Goal: Check status: Check status

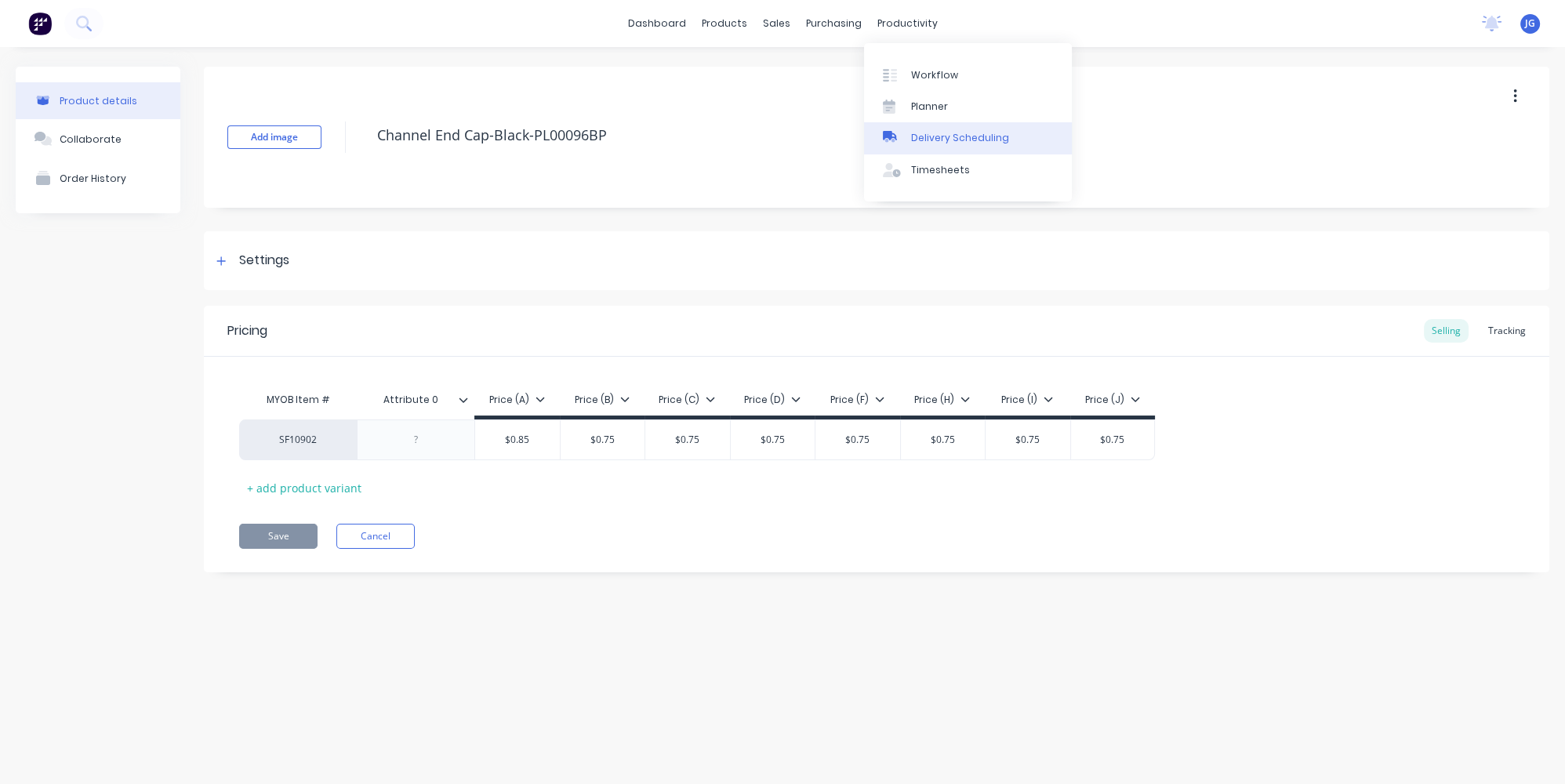
click at [916, 137] on div "Delivery Scheduling" at bounding box center [960, 137] width 98 height 14
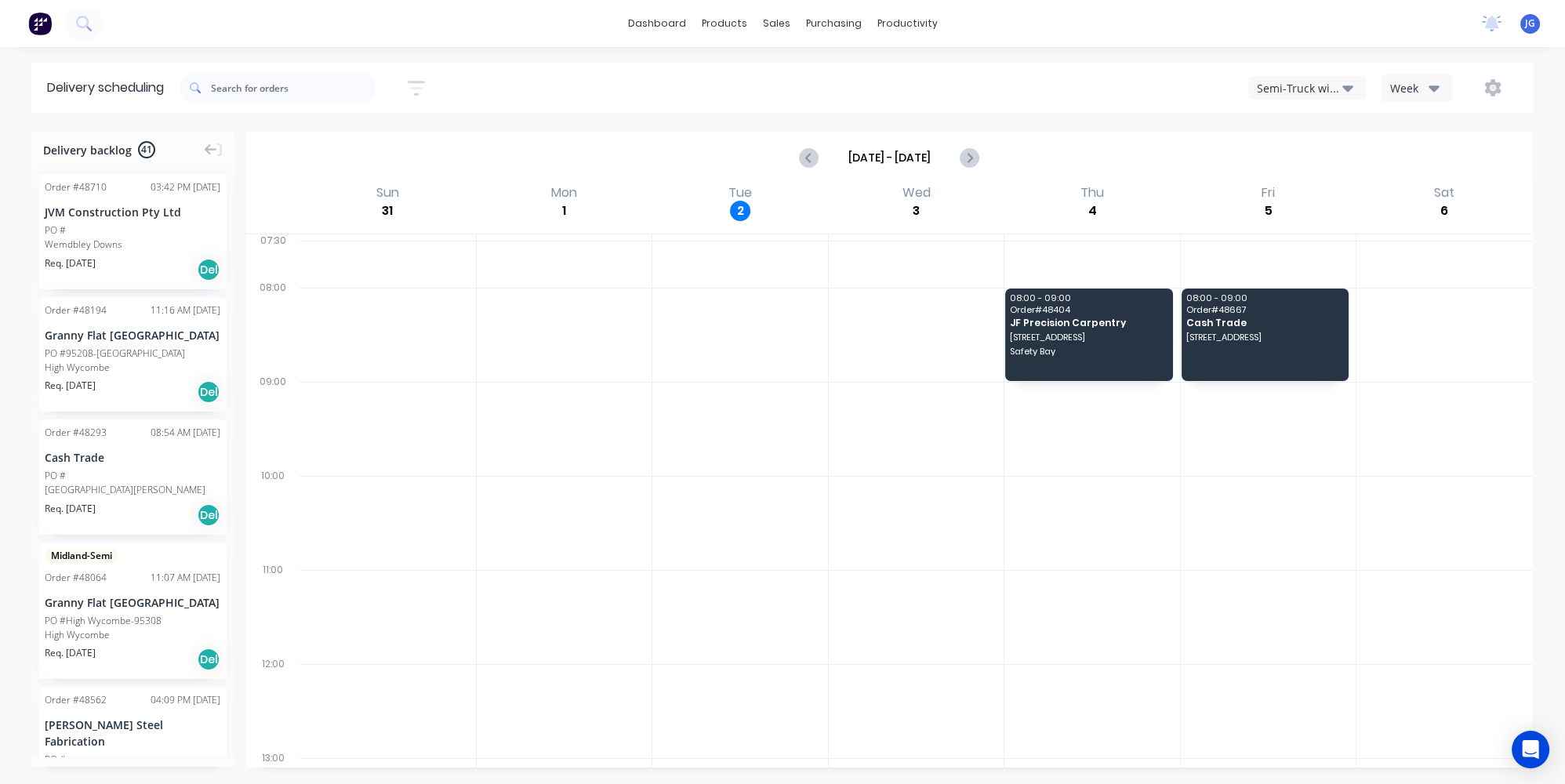
click at [1340, 87] on div "Semi-Truck with Hiab" at bounding box center [1299, 88] width 86 height 16
click at [1299, 187] on div "Utes Delivery" at bounding box center [1327, 190] width 155 height 31
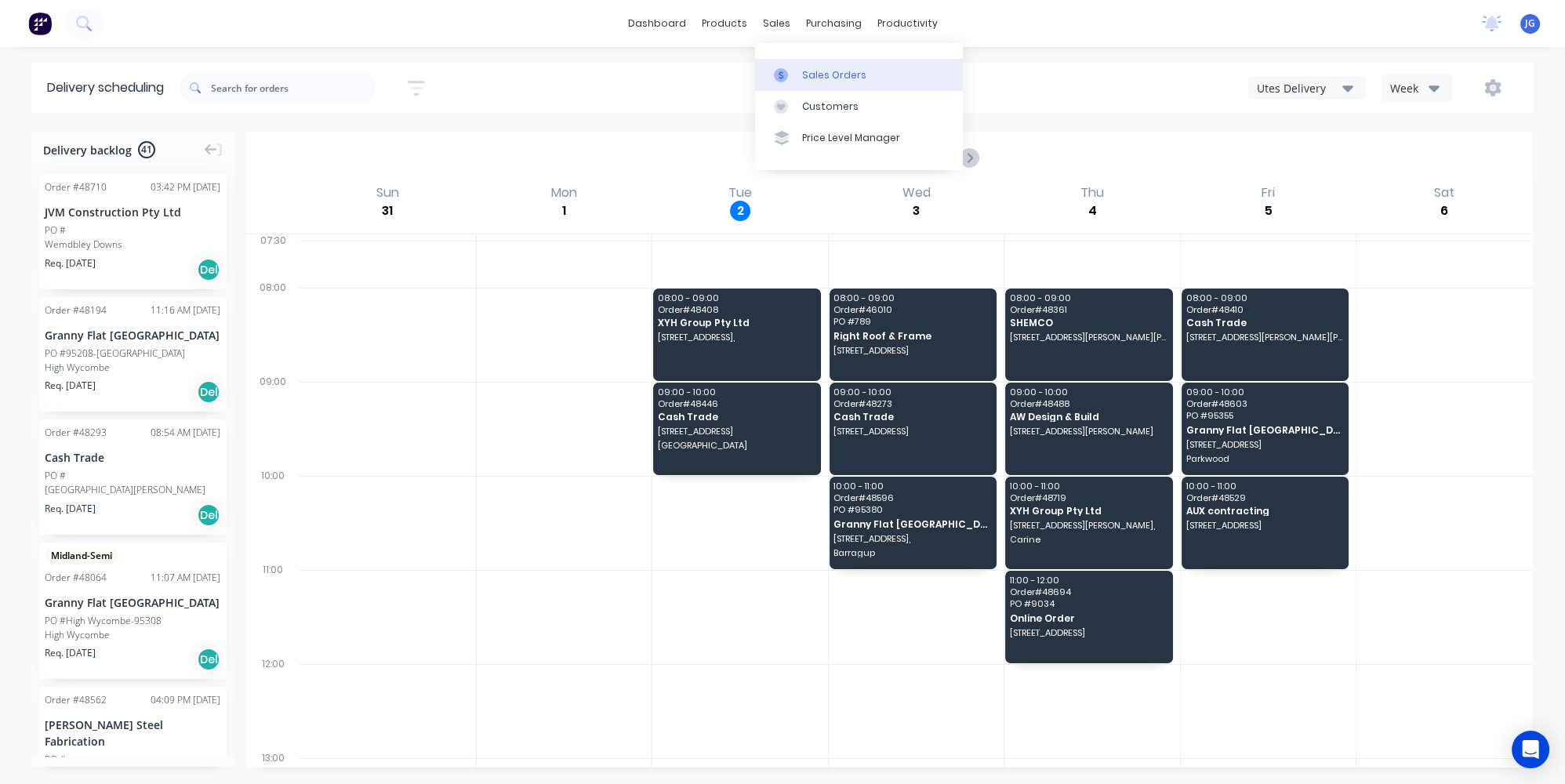
click at [811, 63] on link "Sales Orders" at bounding box center [859, 73] width 208 height 31
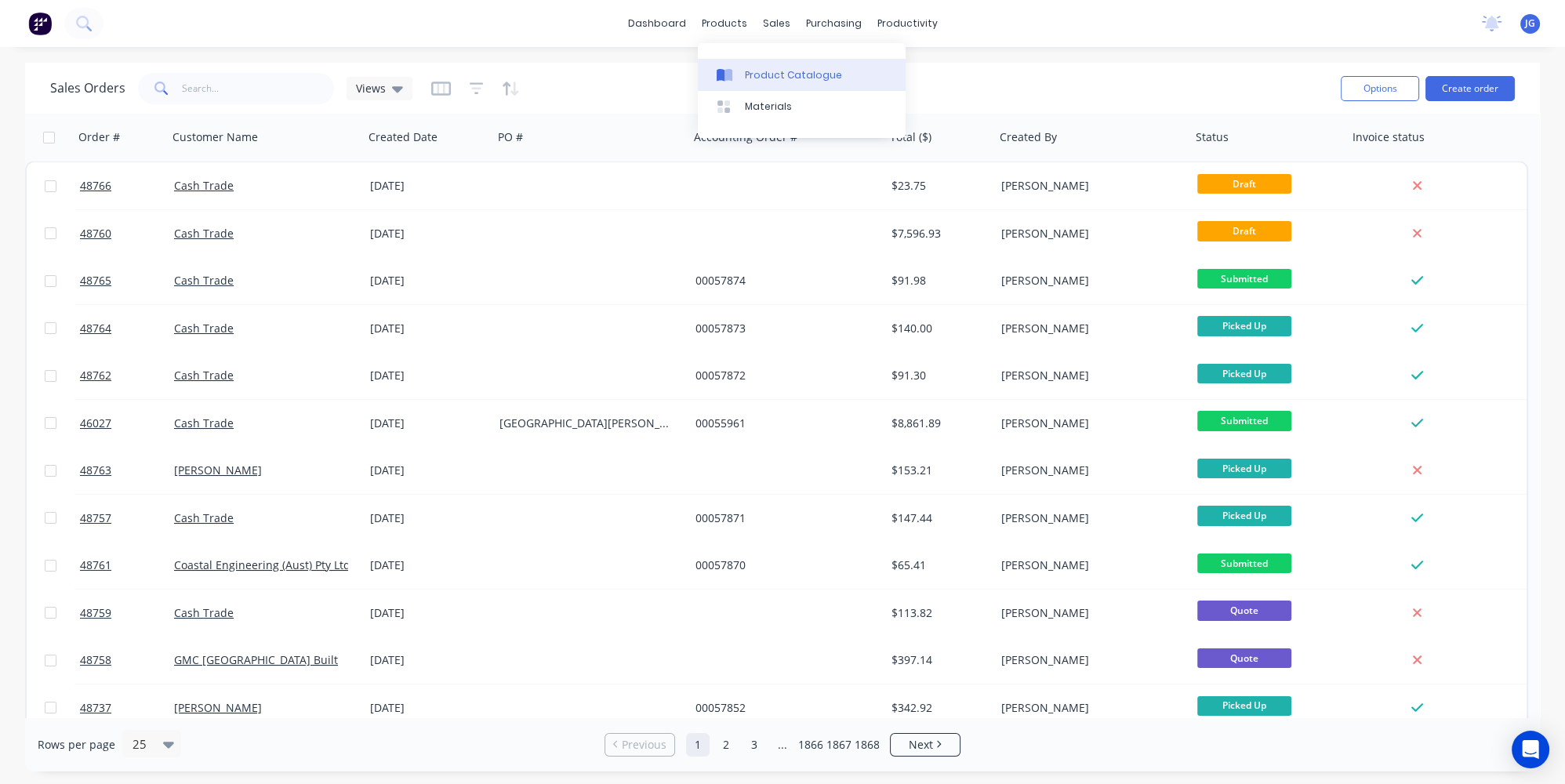
click at [748, 66] on link "Product Catalogue" at bounding box center [801, 73] width 208 height 31
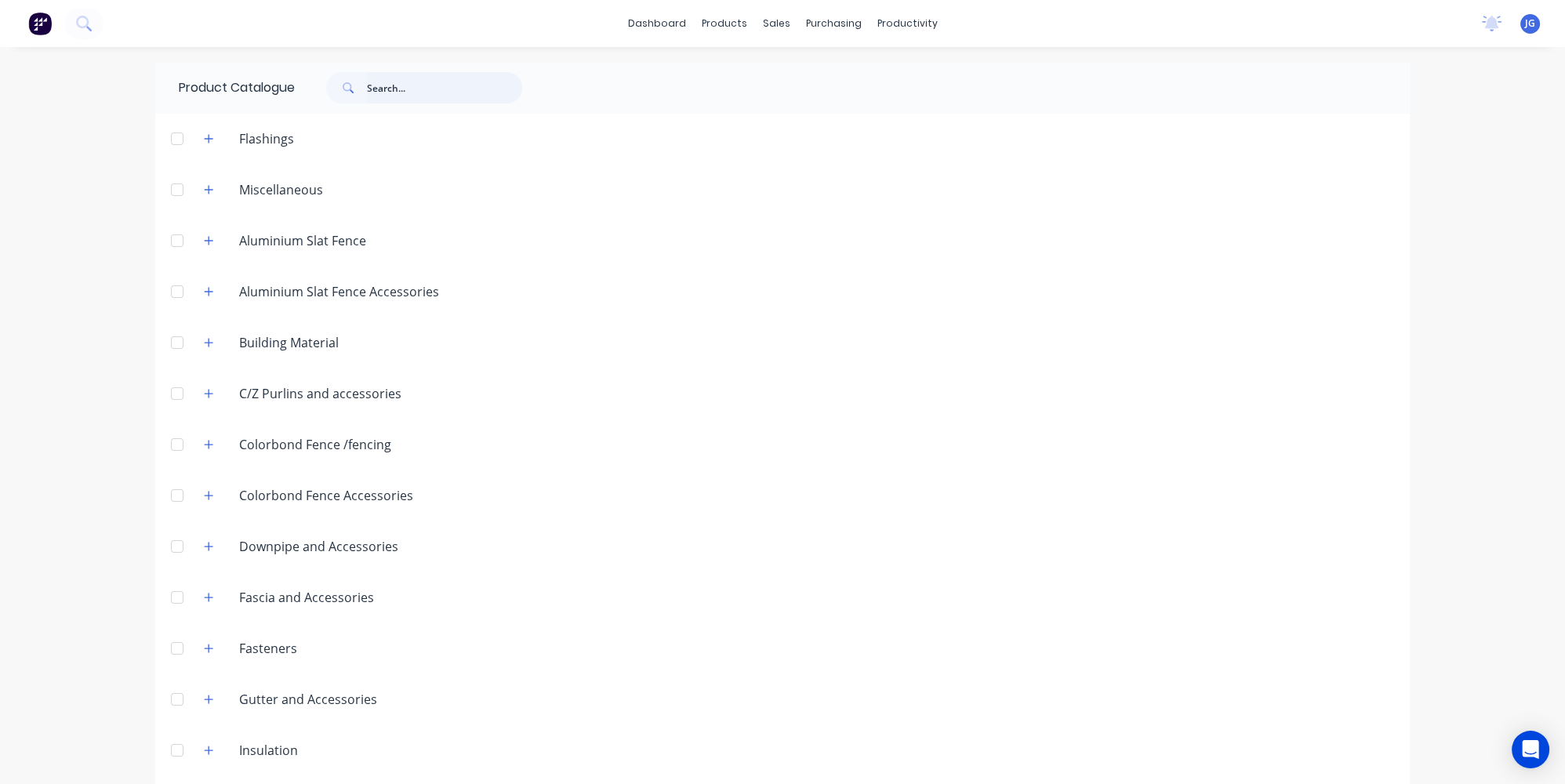
click at [396, 88] on input "text" at bounding box center [444, 88] width 155 height 31
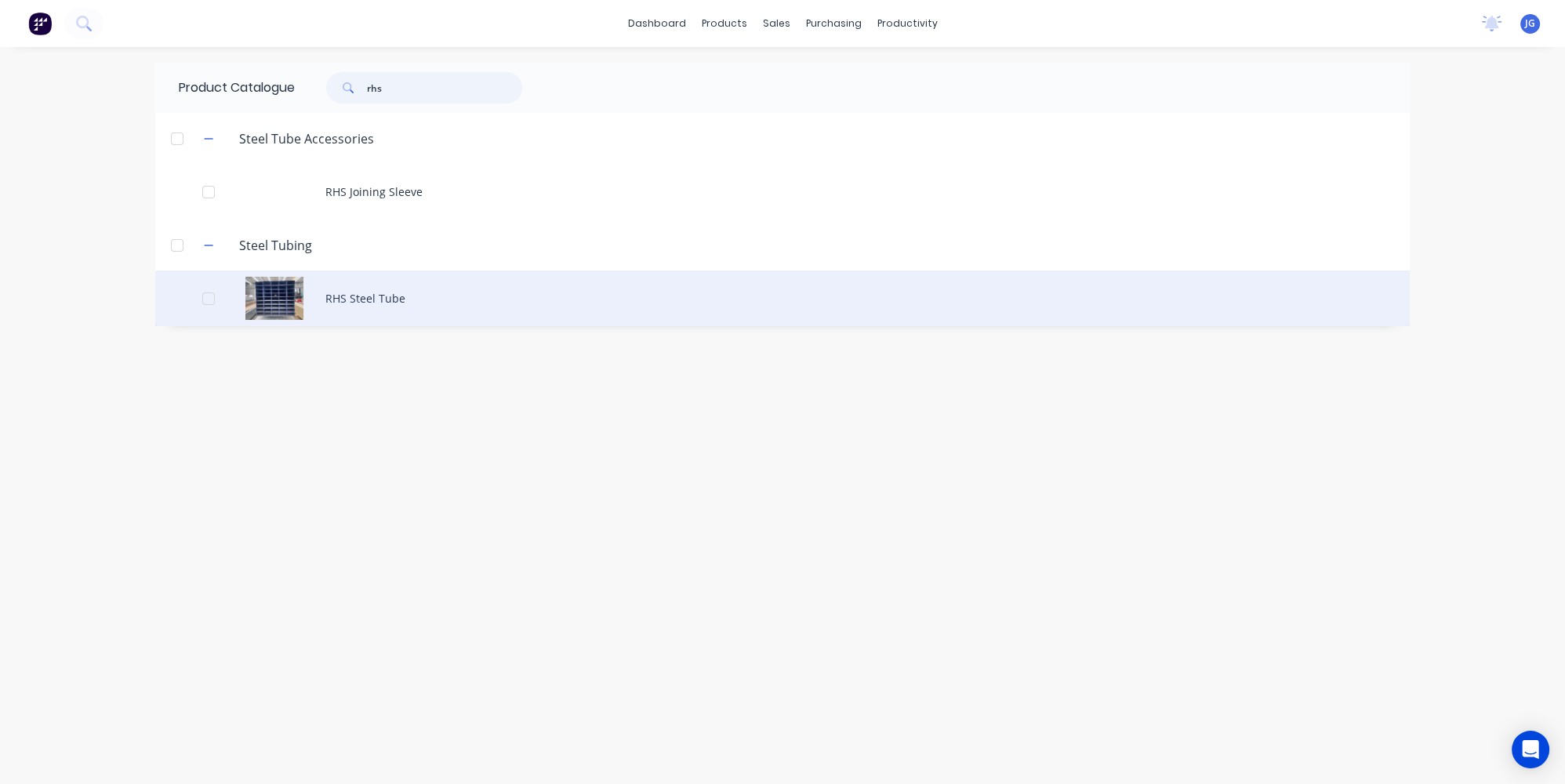
type input "rhs"
click at [377, 290] on div "RHS Steel Tube" at bounding box center [782, 297] width 1254 height 56
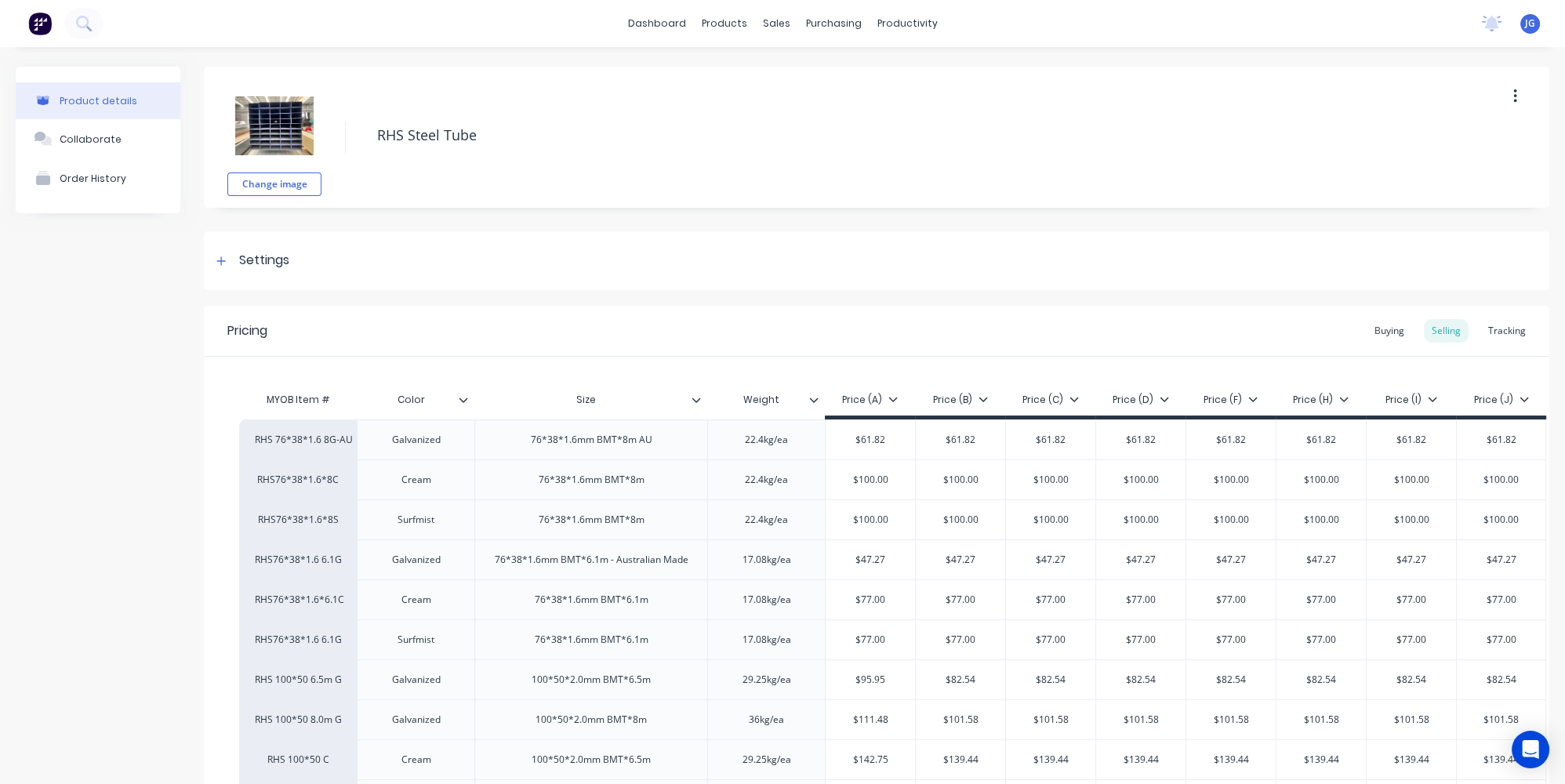
type textarea "x"
click at [1509, 330] on div "Tracking" at bounding box center [1507, 330] width 54 height 24
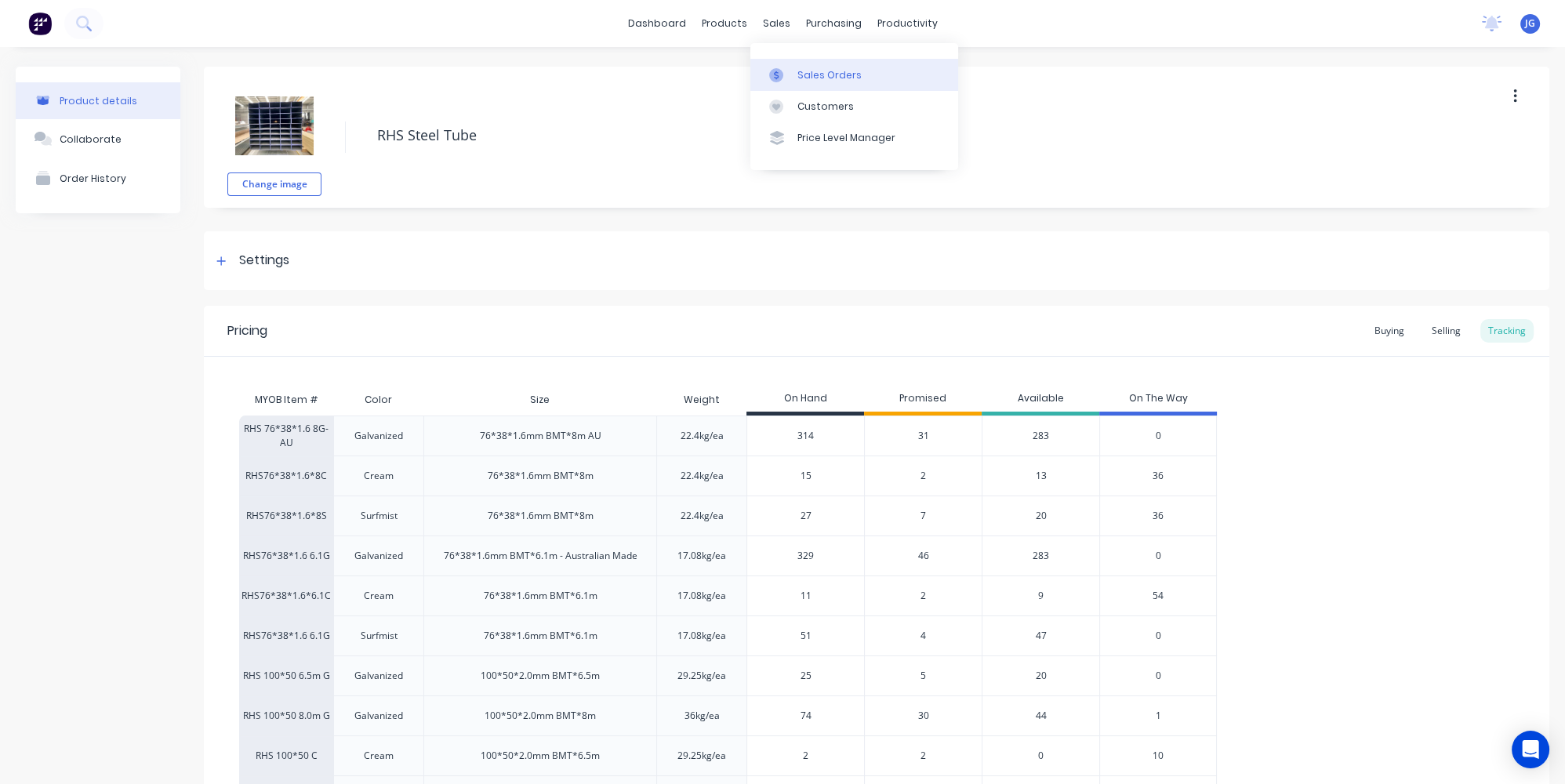
click at [792, 68] on div at bounding box center [781, 74] width 24 height 14
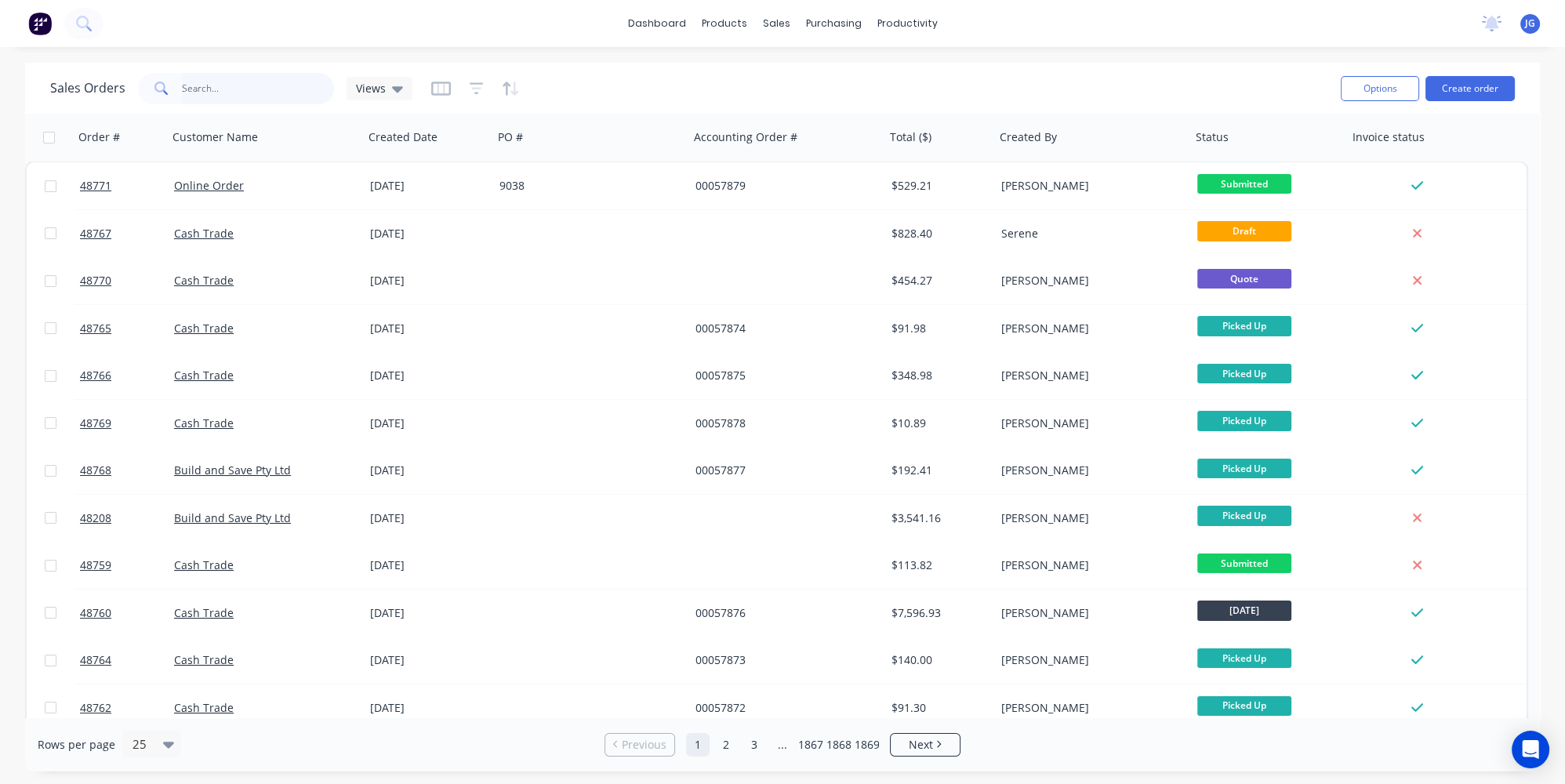
click at [275, 89] on input "text" at bounding box center [258, 88] width 153 height 31
click at [292, 98] on input "text" at bounding box center [258, 88] width 153 height 31
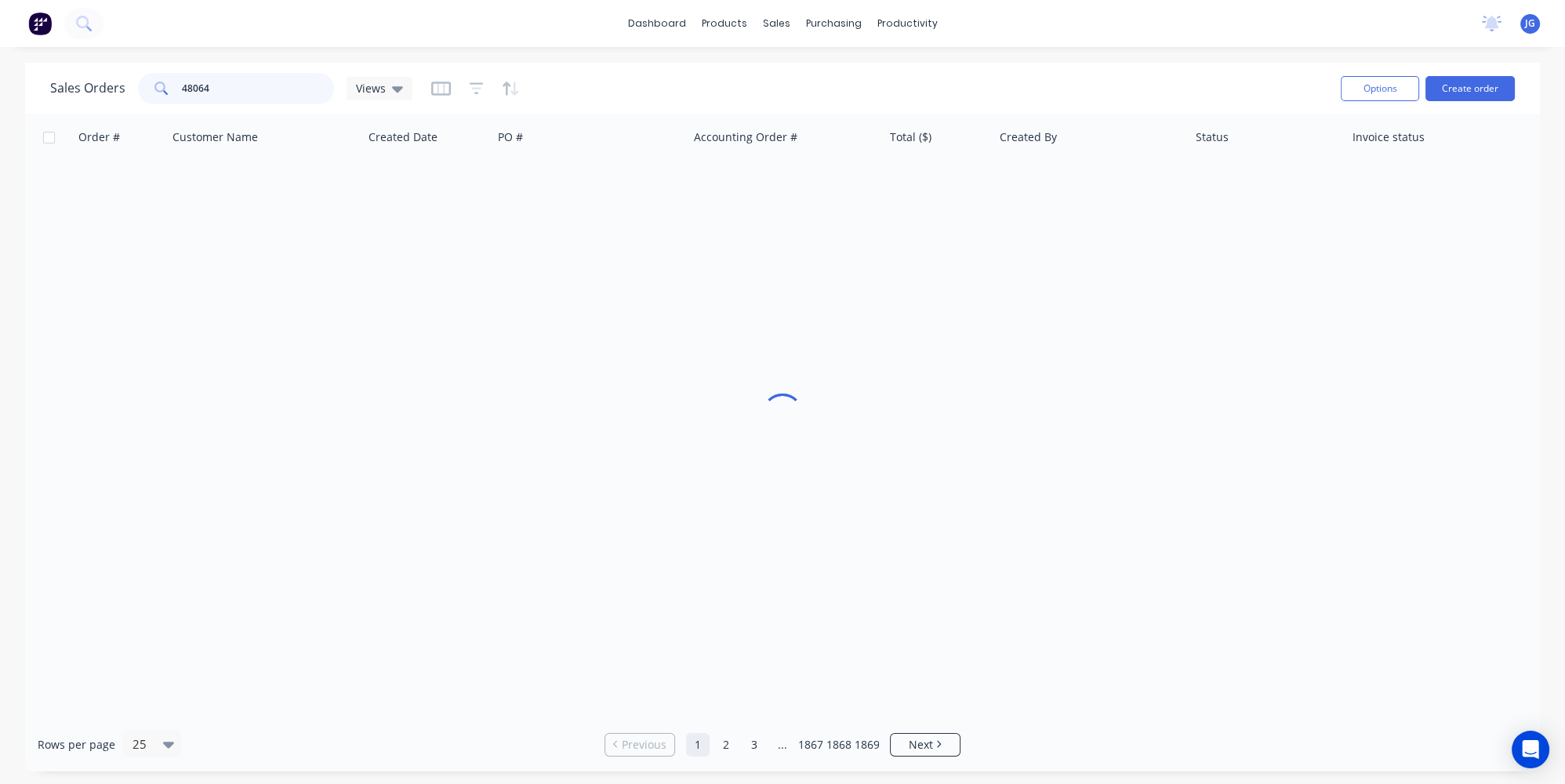
type input "48064"
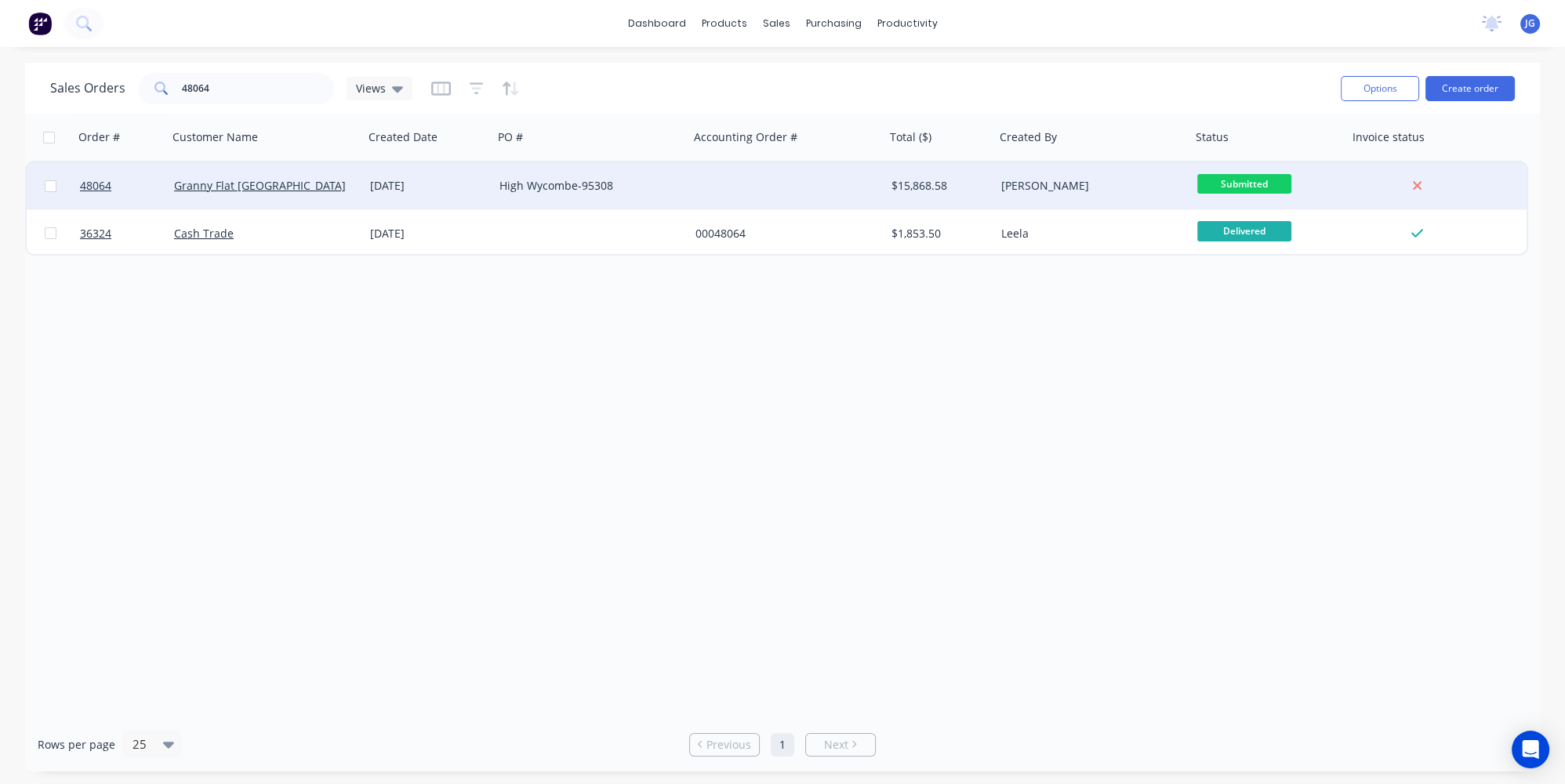
click at [279, 176] on div "Granny Flat [GEOGRAPHIC_DATA]" at bounding box center [266, 185] width 196 height 47
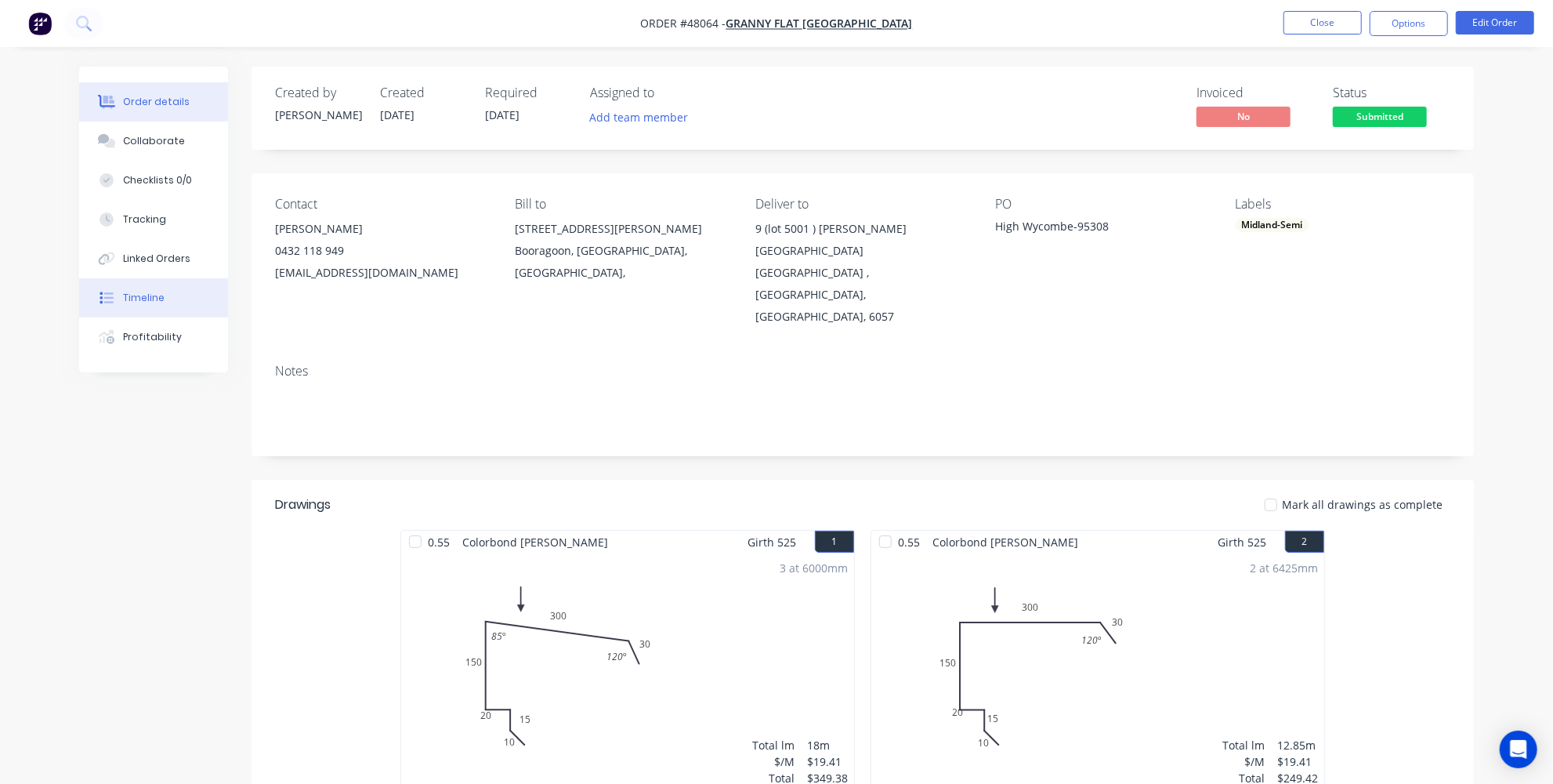
click at [143, 293] on div "Timeline" at bounding box center [144, 297] width 41 height 14
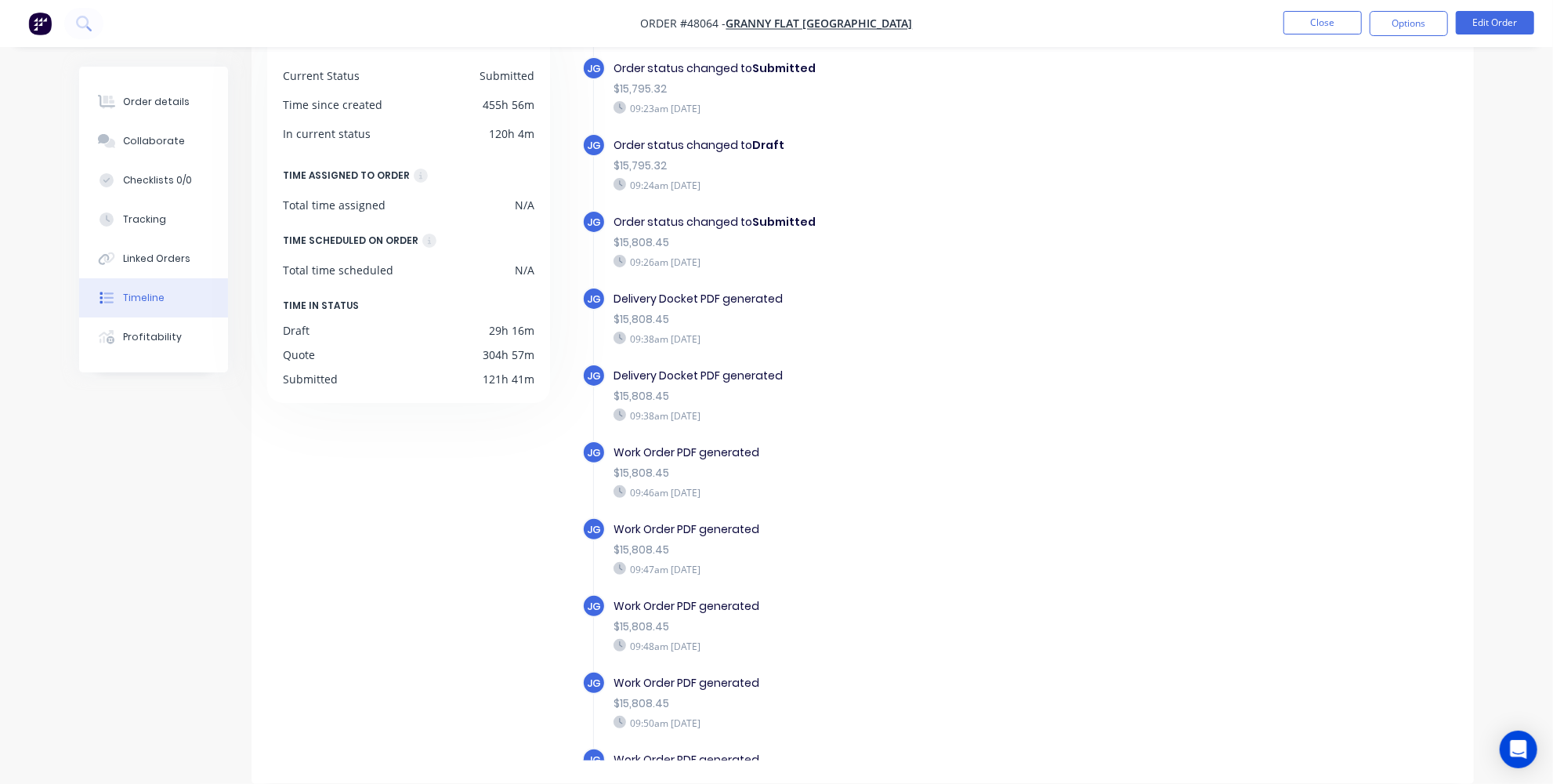
scroll to position [735, 0]
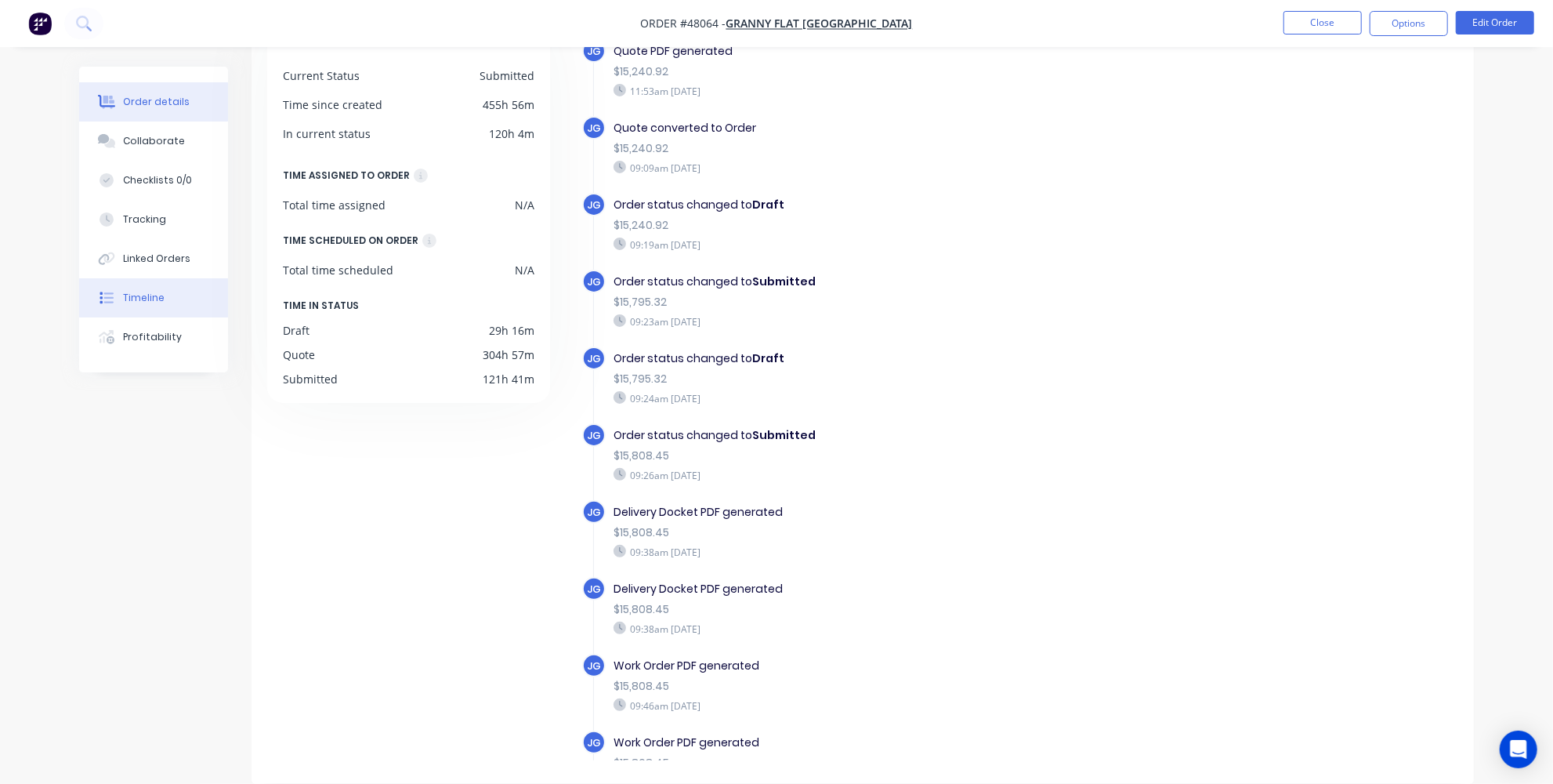
click at [158, 106] on div "Order details" at bounding box center [156, 102] width 67 height 14
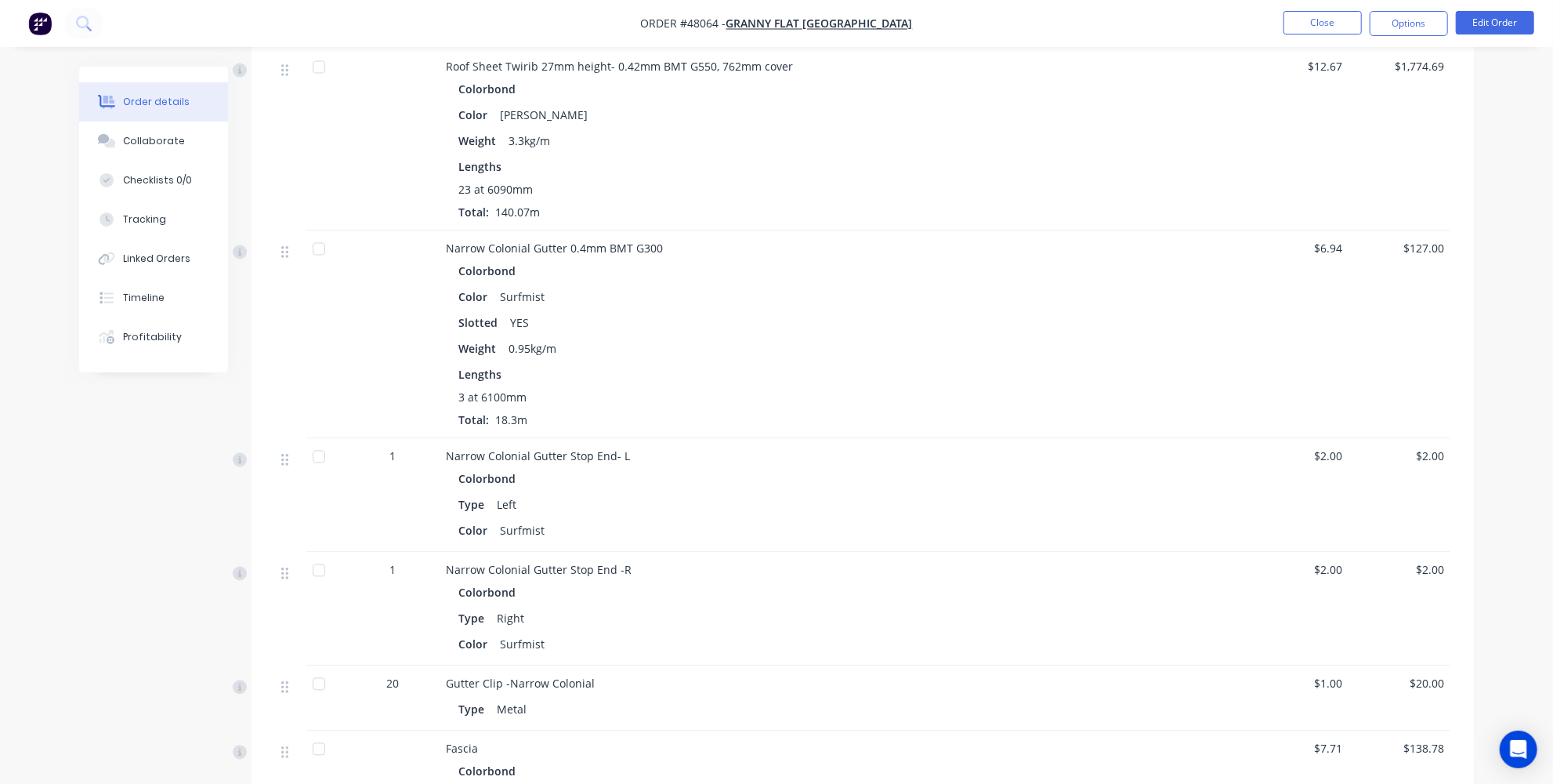
scroll to position [2351, 0]
